Goal: Task Accomplishment & Management: Manage account settings

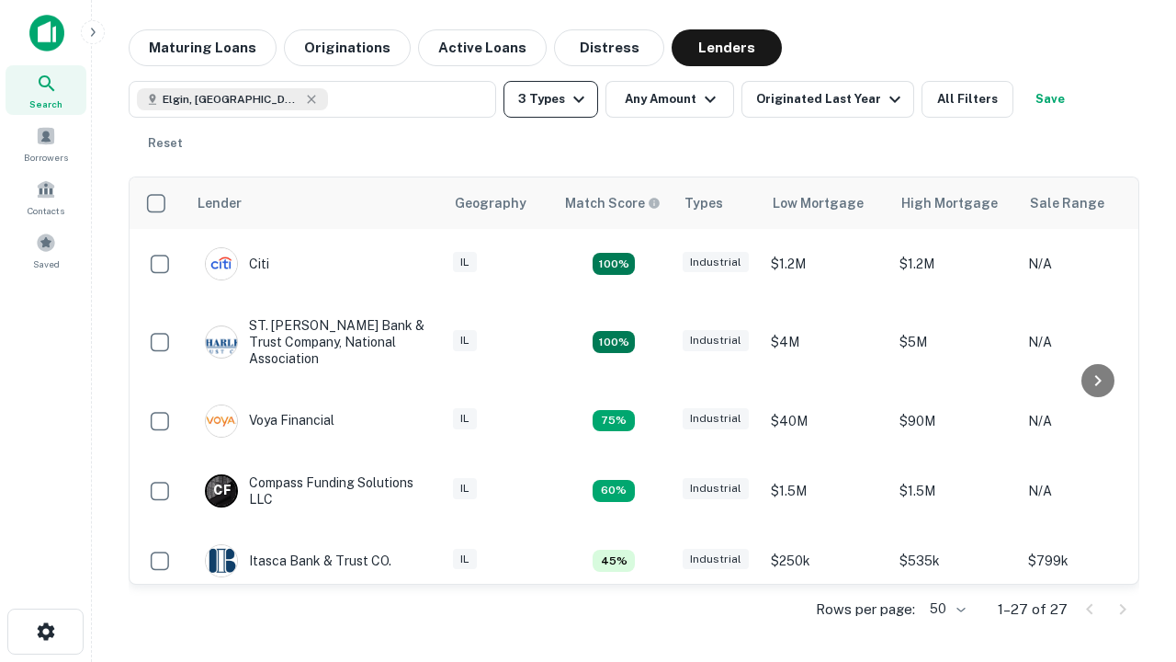
click at [550, 99] on button "3 Types" at bounding box center [551, 99] width 95 height 37
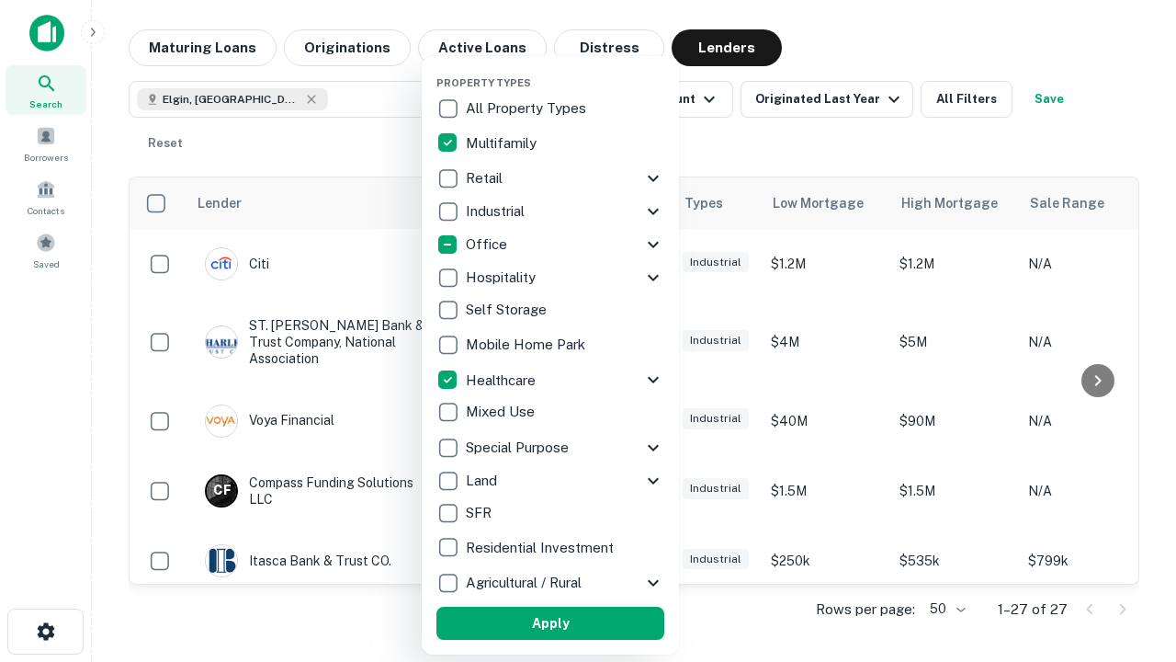
click at [550, 623] on button "Apply" at bounding box center [550, 622] width 228 height 33
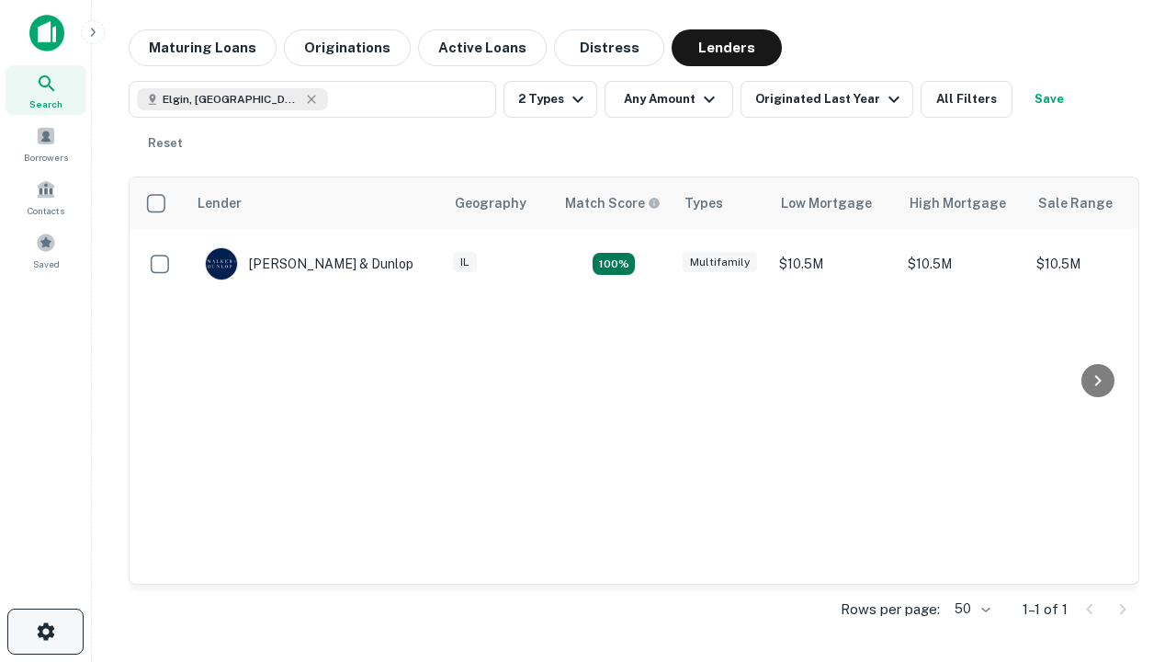
click at [45, 631] on icon "button" at bounding box center [46, 631] width 22 height 22
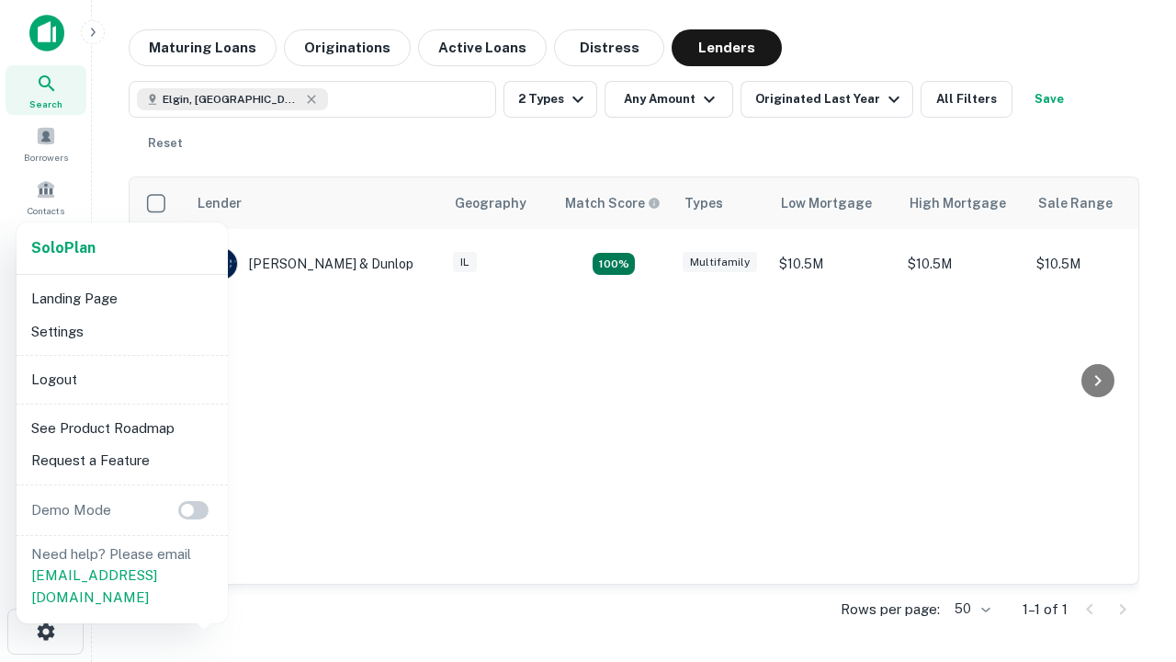
click at [121, 379] on li "Logout" at bounding box center [122, 379] width 197 height 33
